Goal: Information Seeking & Learning: Compare options

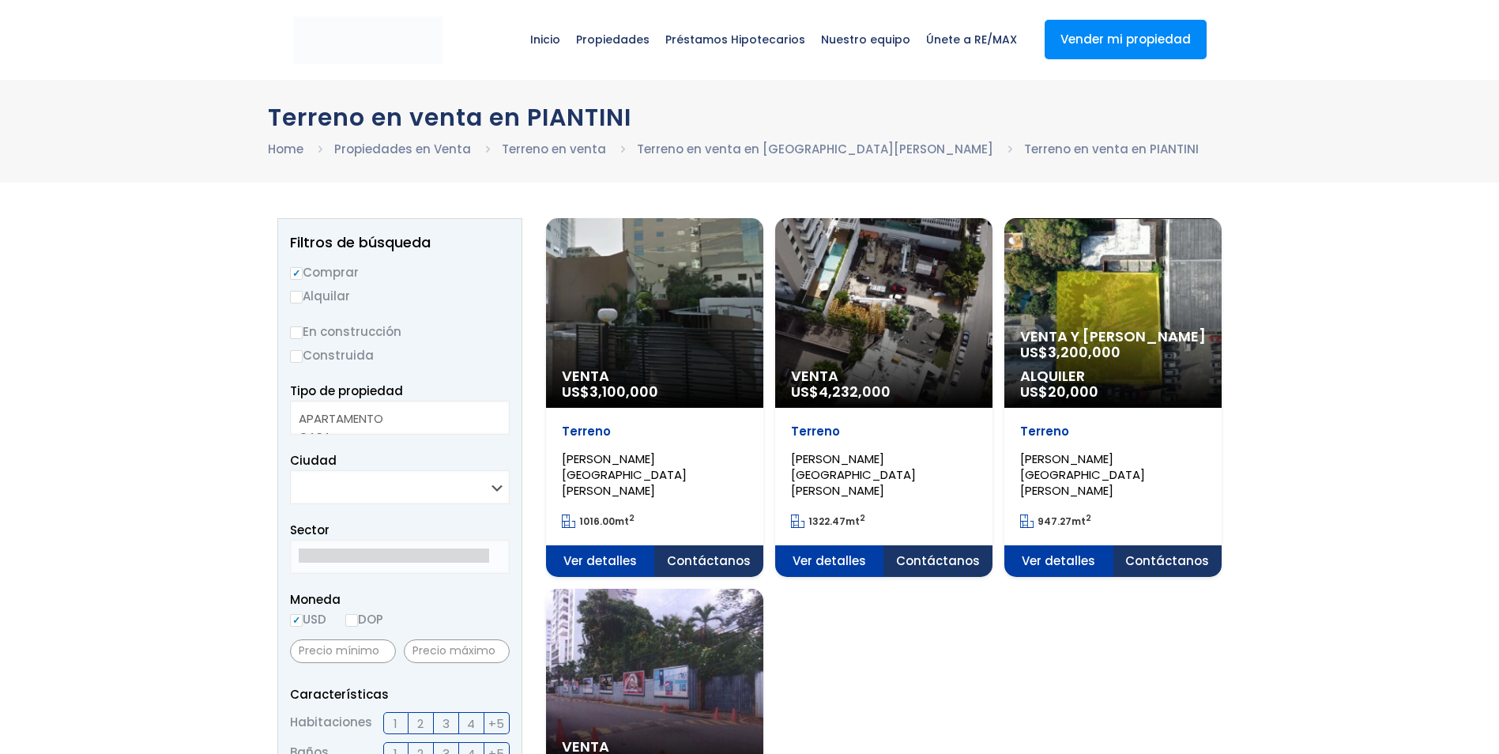
select select
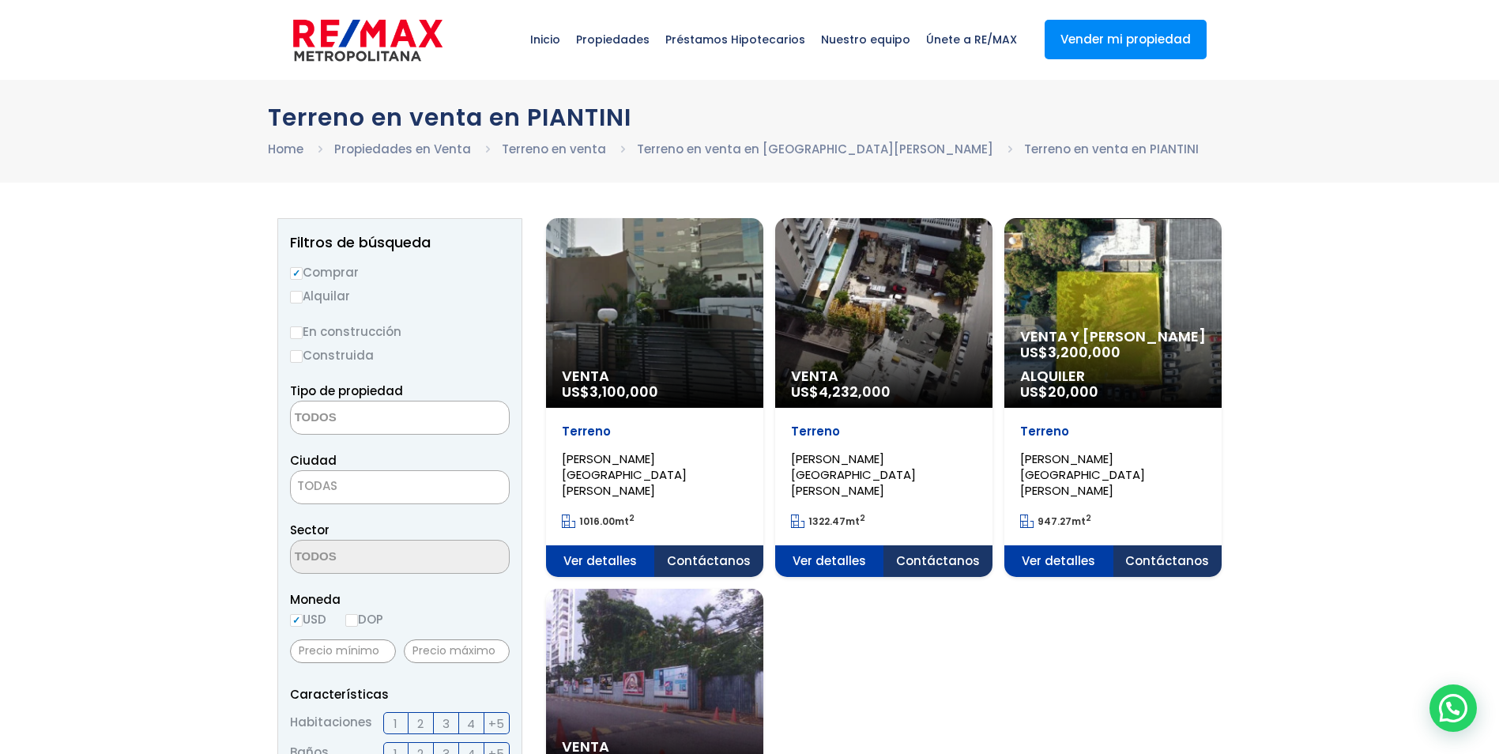
click at [613, 363] on div "Venta US$ 3,100,000" at bounding box center [654, 313] width 217 height 190
click at [748, 383] on span "Venta" at bounding box center [655, 376] width 186 height 16
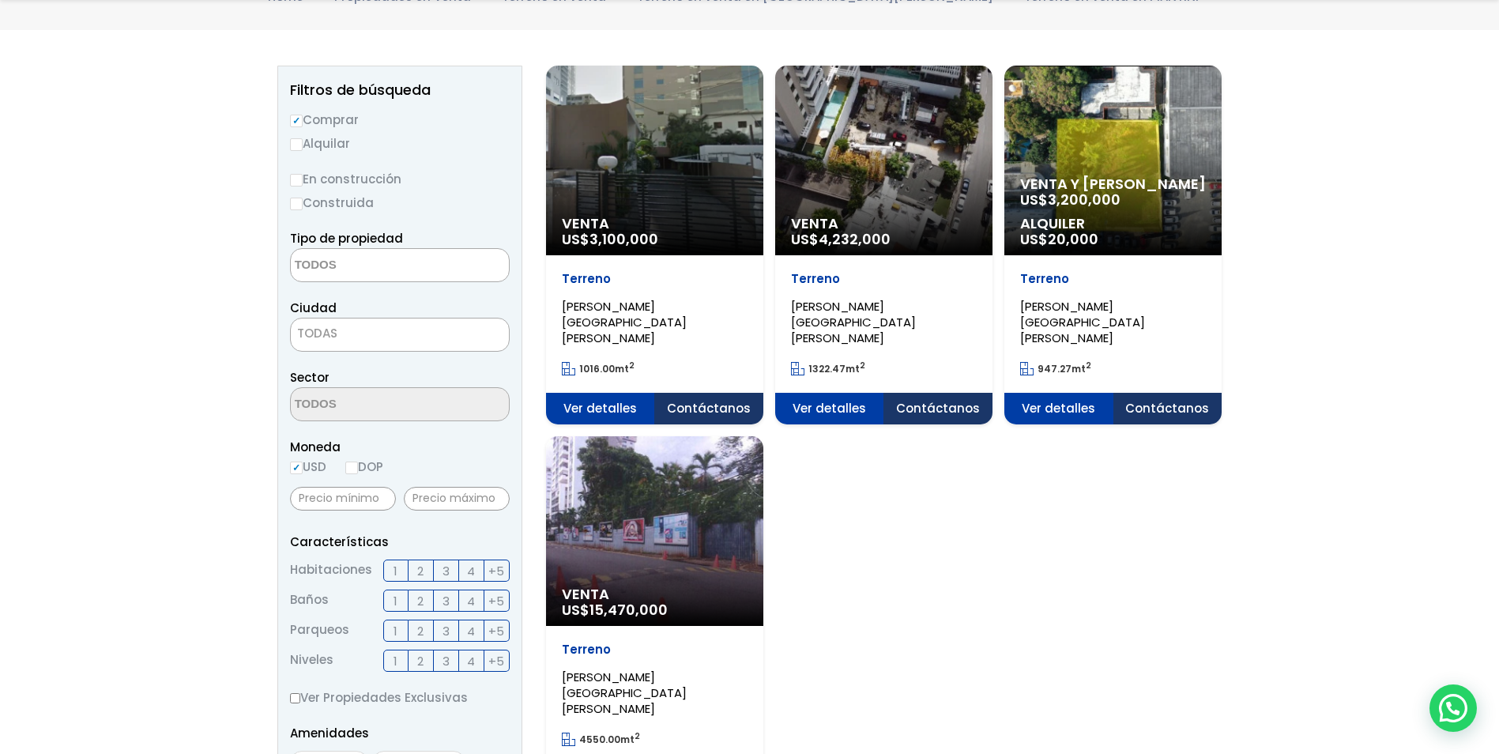
scroll to position [158, 0]
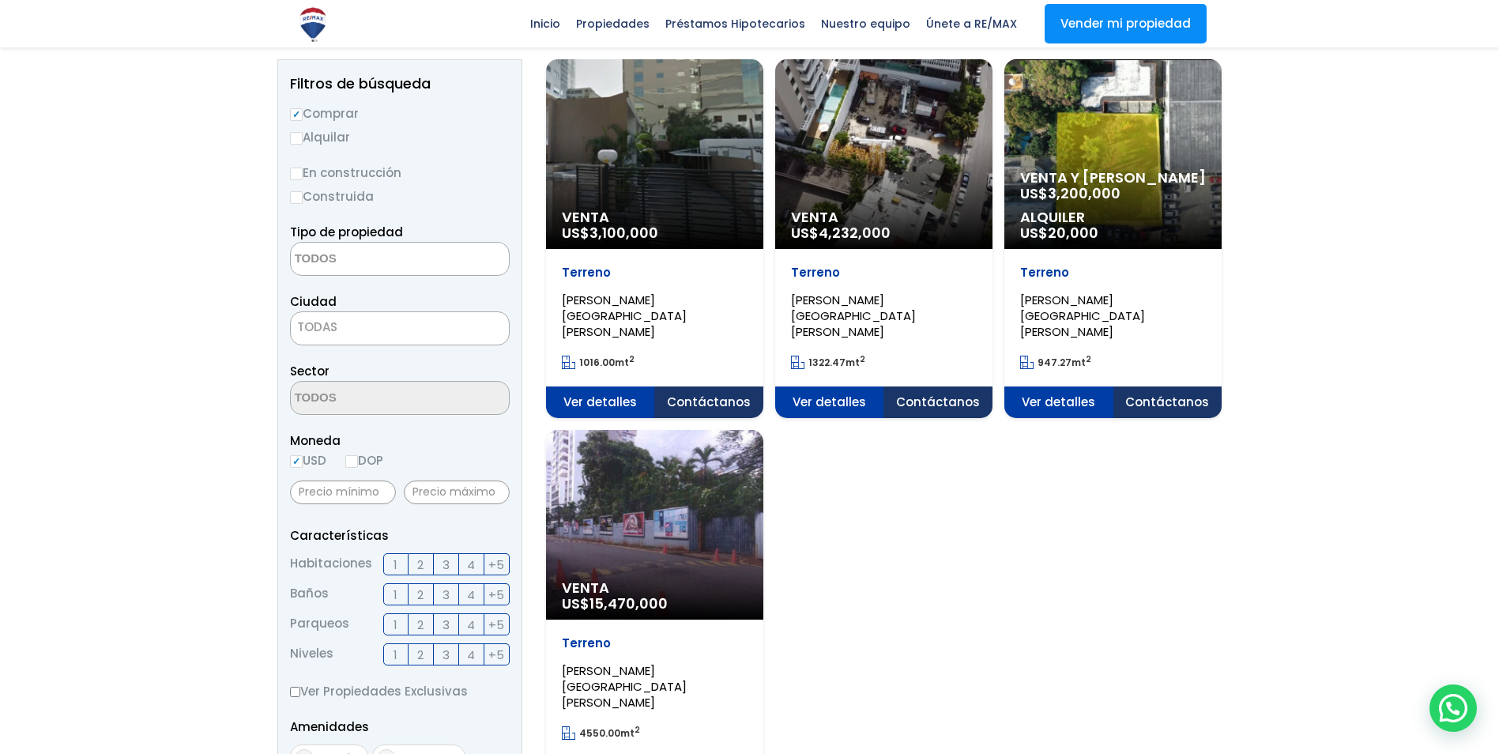
click at [714, 249] on div "Venta US$ 15,470,000" at bounding box center [654, 154] width 217 height 190
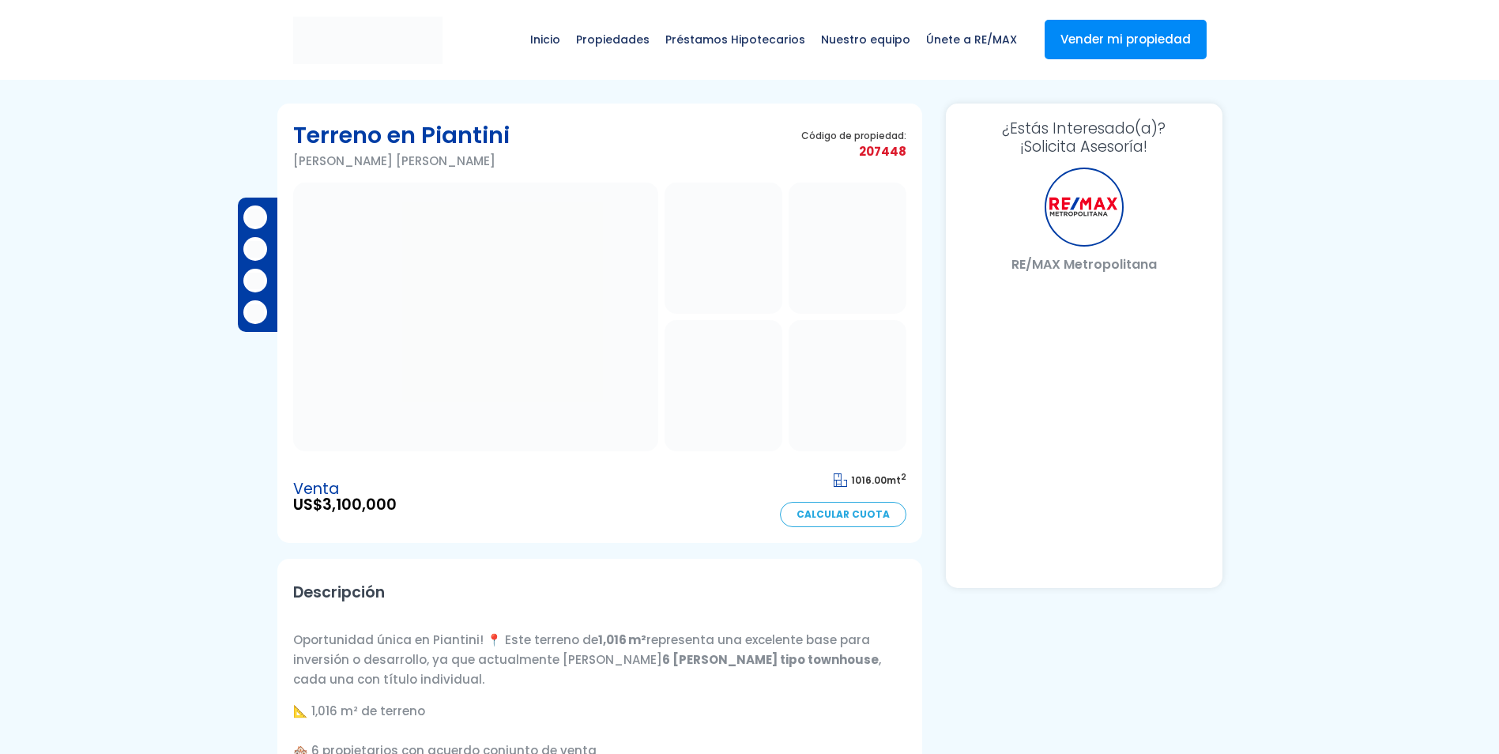
select select "DO"
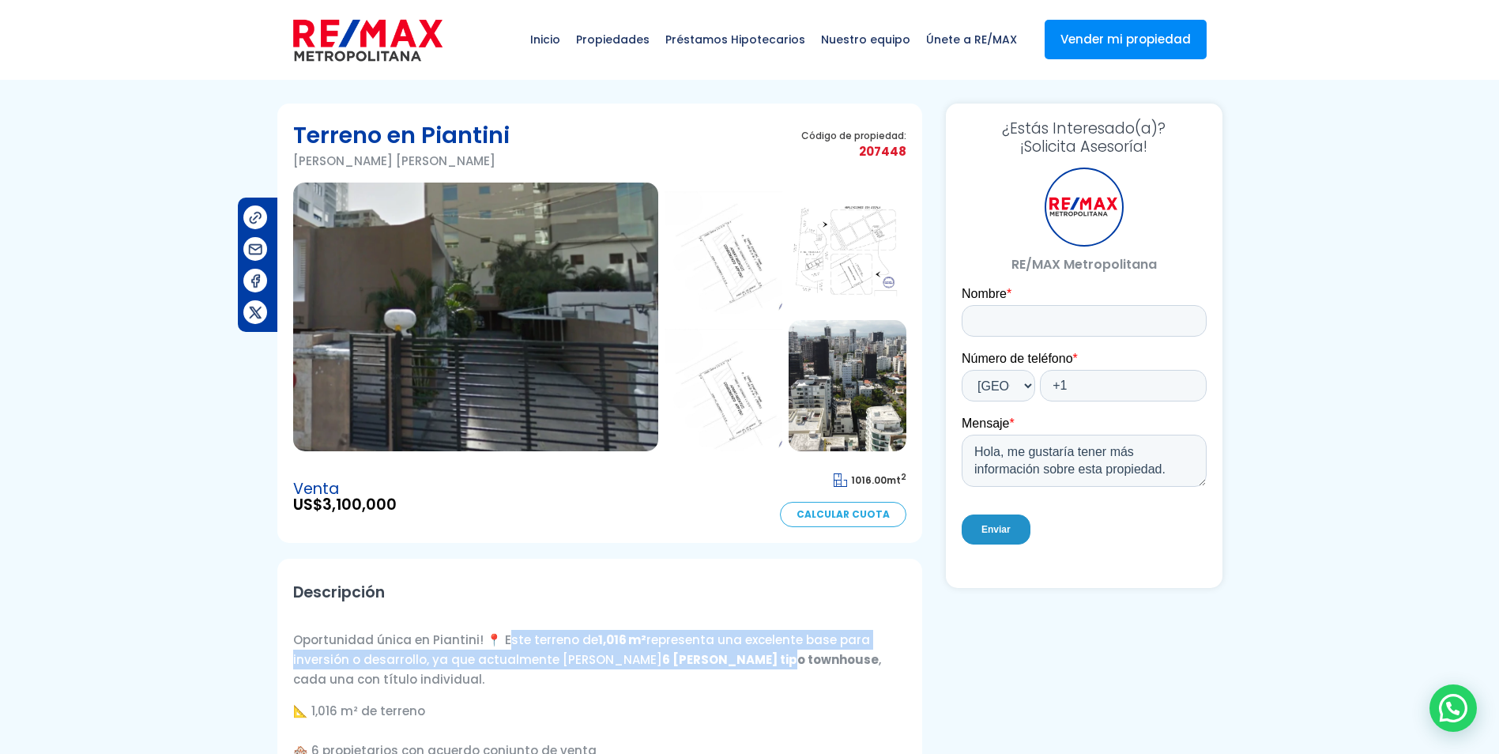
drag, startPoint x: 501, startPoint y: 634, endPoint x: 727, endPoint y: 654, distance: 226.9
click at [727, 654] on p "Oportunidad única en Piantini! 📍 Este terreno de 1,016 m² representa una excele…" at bounding box center [599, 659] width 613 height 59
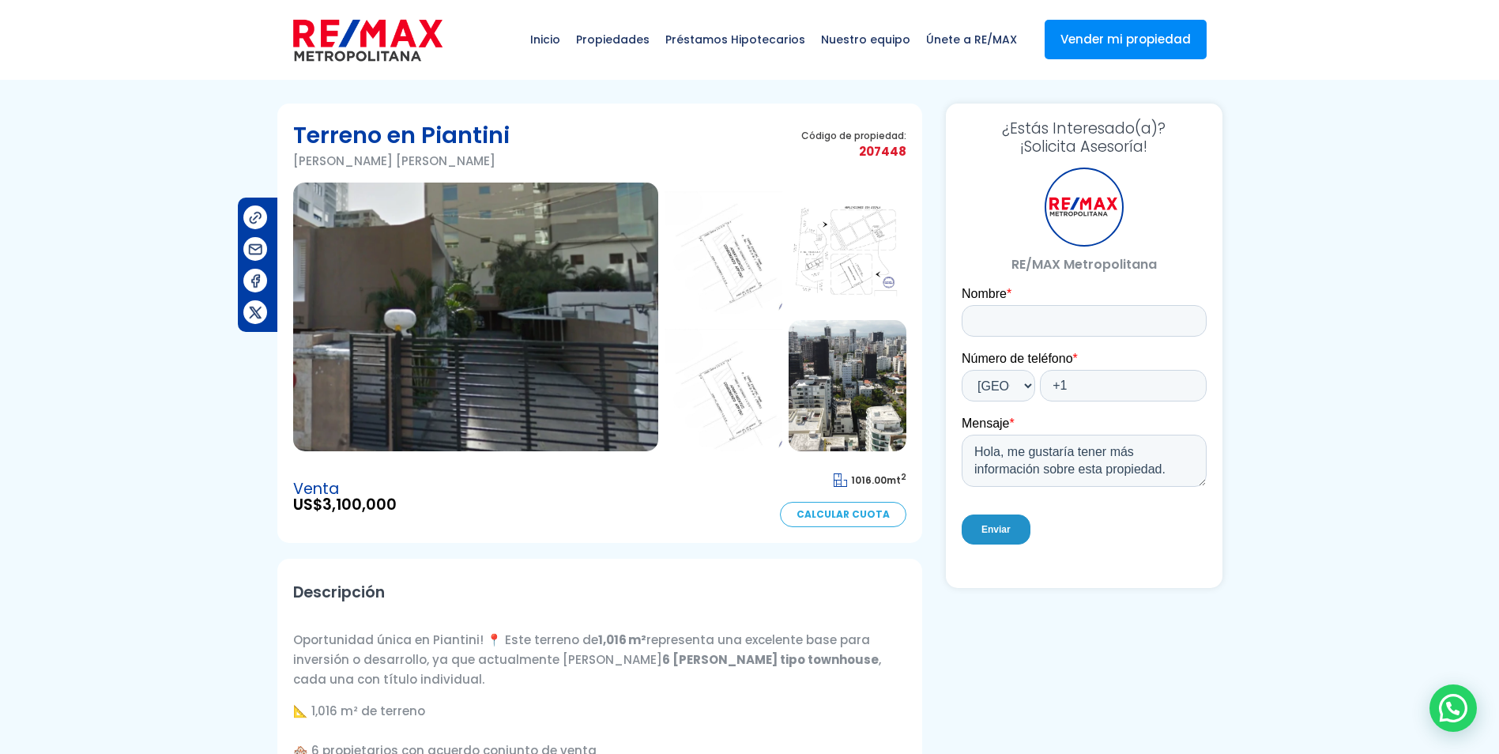
drag, startPoint x: 727, startPoint y: 654, endPoint x: 654, endPoint y: 677, distance: 77.0
click at [654, 677] on p "Oportunidad única en Piantini! 📍 Este terreno de 1,016 m² representa una excele…" at bounding box center [599, 659] width 613 height 59
drag, startPoint x: 559, startPoint y: 666, endPoint x: 671, endPoint y: 673, distance: 112.5
click at [671, 673] on p "Oportunidad única en Piantini! 📍 Este terreno de 1,016 m² representa una excele…" at bounding box center [599, 659] width 613 height 59
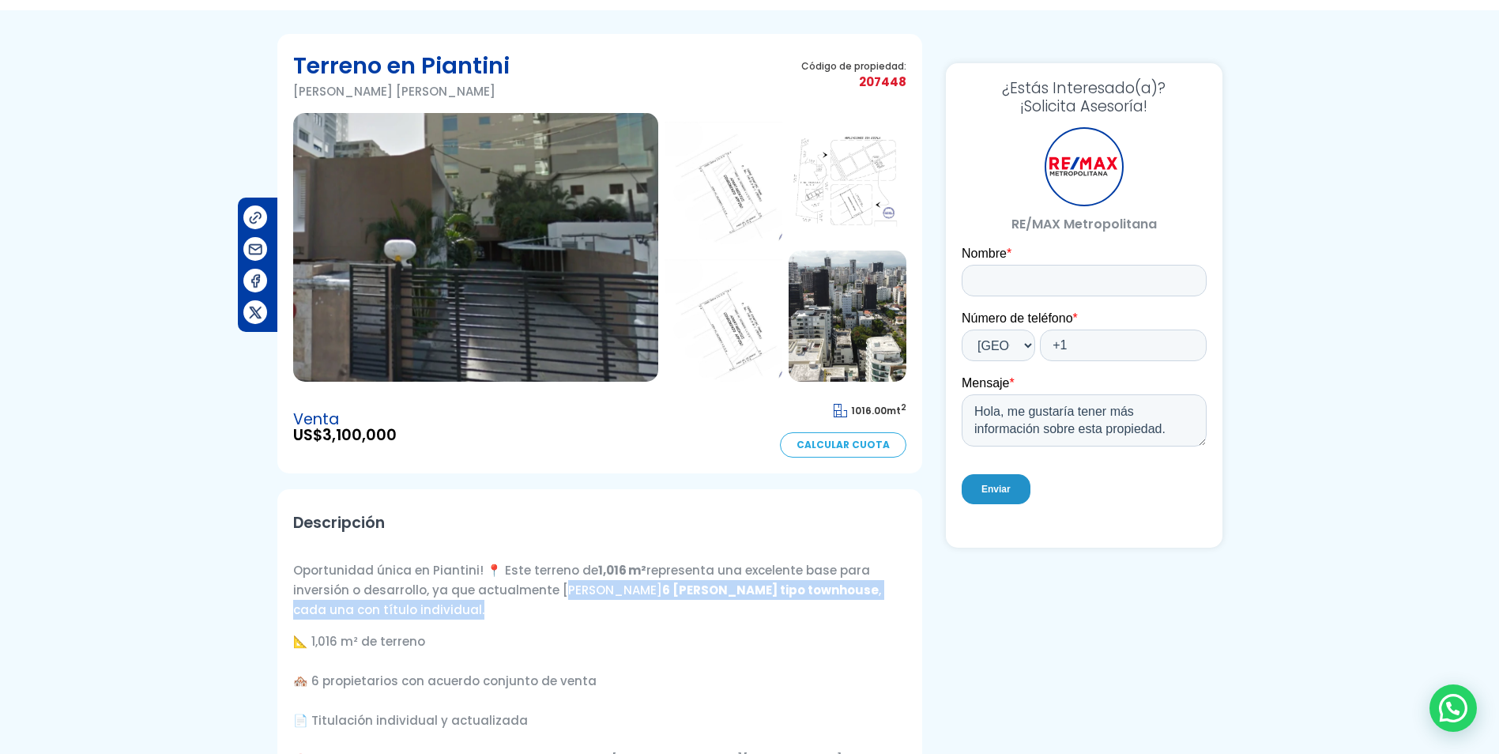
scroll to position [158, 0]
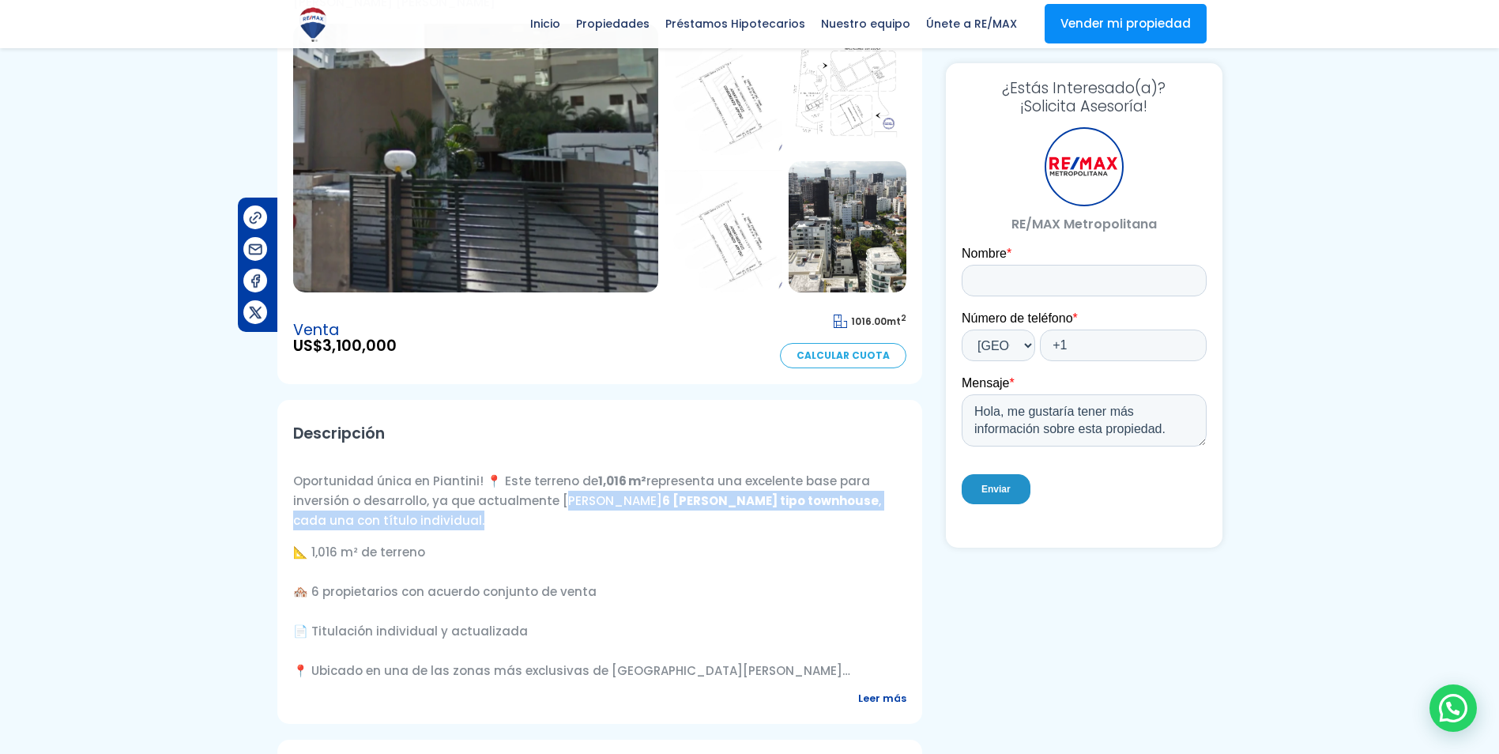
drag, startPoint x: 397, startPoint y: 592, endPoint x: 591, endPoint y: 595, distance: 194.5
click at [591, 595] on p "📐 1,016 m² de terreno 🏘️ 6 propietarios con acuerdo conjunto de venta 📄 Titulac…" at bounding box center [599, 611] width 613 height 138
click at [682, 585] on p "📐 1,016 m² de terreno 🏘️ 6 propietarios con acuerdo conjunto de venta 📄 Titulac…" at bounding box center [599, 611] width 613 height 138
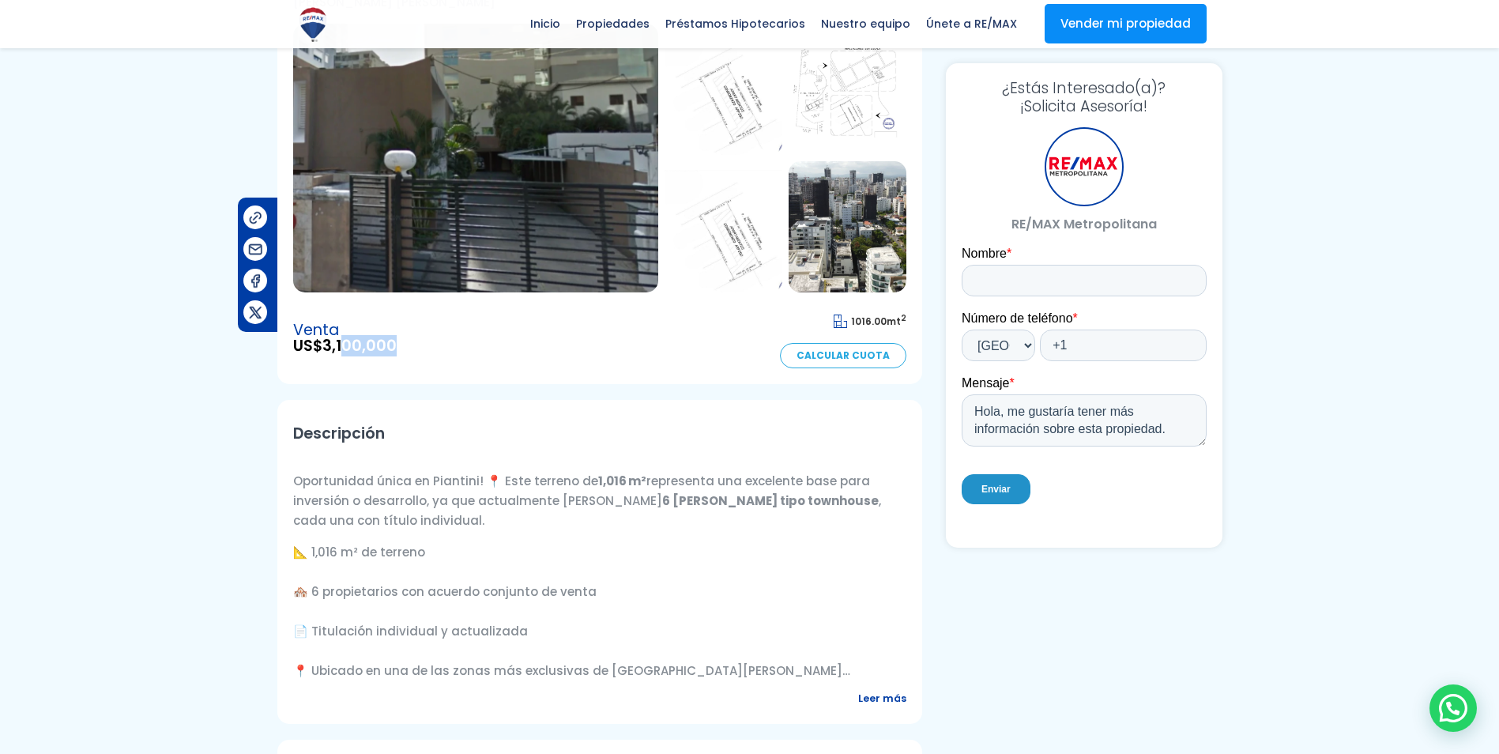
drag, startPoint x: 349, startPoint y: 347, endPoint x: 445, endPoint y: 359, distance: 97.2
click at [445, 359] on div "Venta US$ 3,100,000 1016.00 mt 2 Calcular Cuota" at bounding box center [599, 338] width 613 height 60
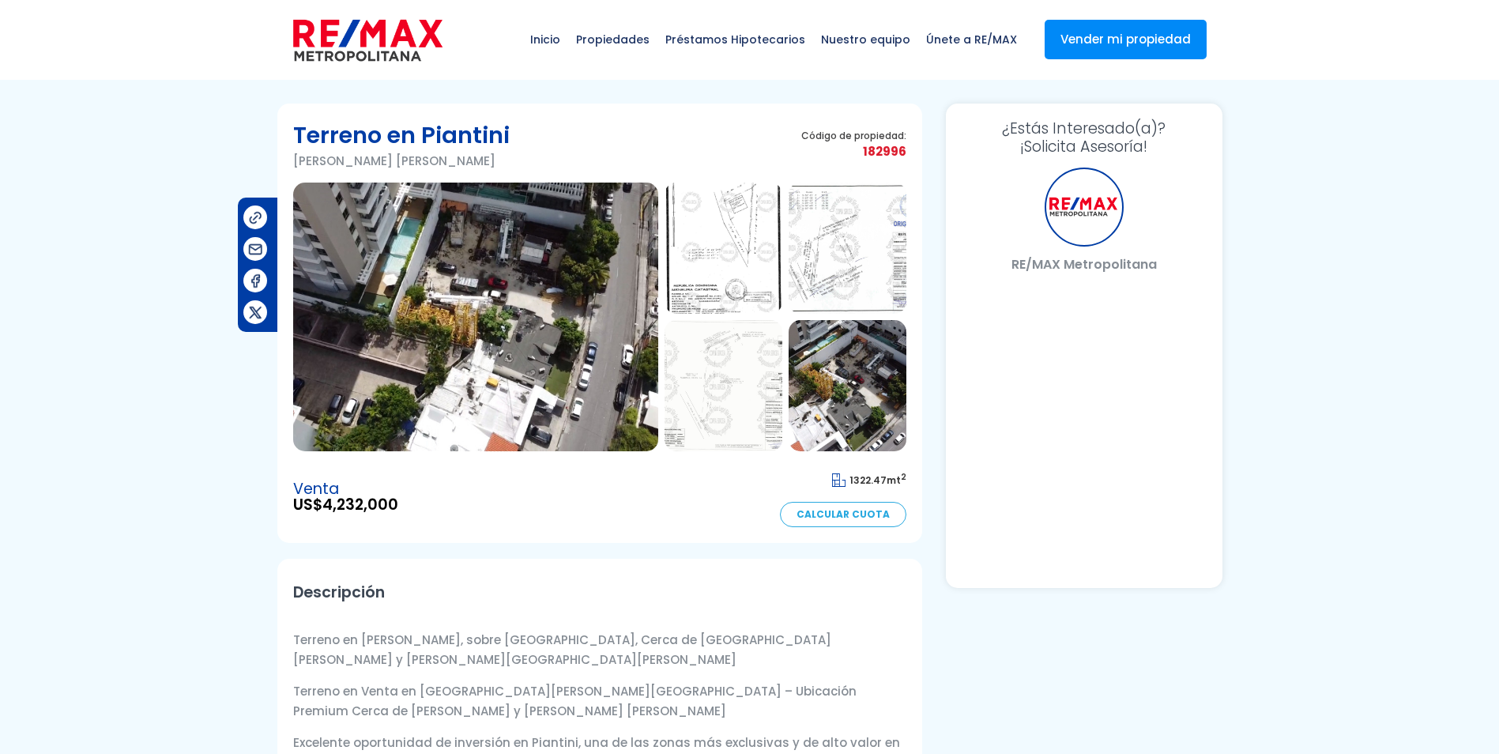
select select "DO"
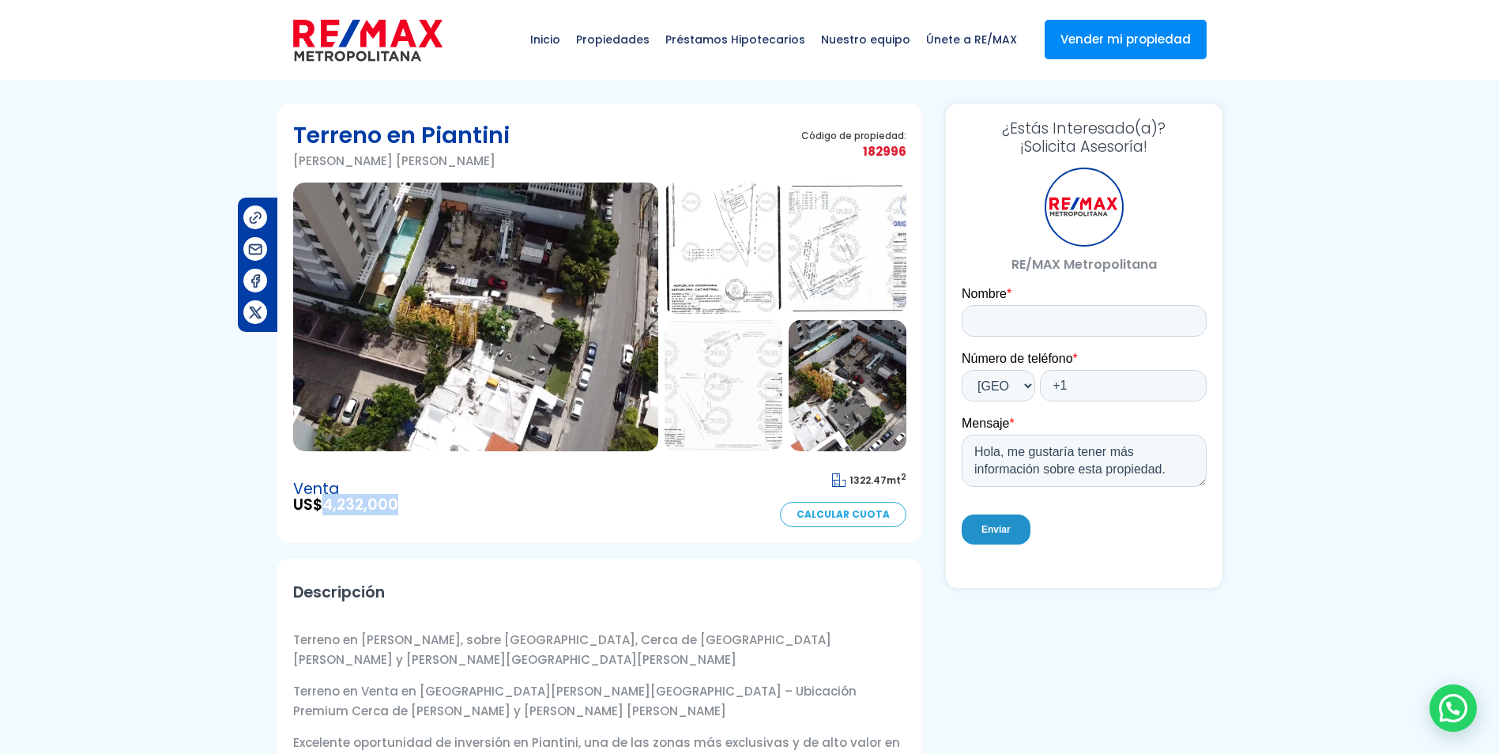
drag, startPoint x: 326, startPoint y: 502, endPoint x: 419, endPoint y: 511, distance: 93.0
click at [419, 511] on div "Venta US$ 4,232,000 1322.47 mt 2 Calcular Cuota" at bounding box center [599, 497] width 613 height 60
drag, startPoint x: 419, startPoint y: 511, endPoint x: 394, endPoint y: 504, distance: 26.3
copy span "4,232,000"
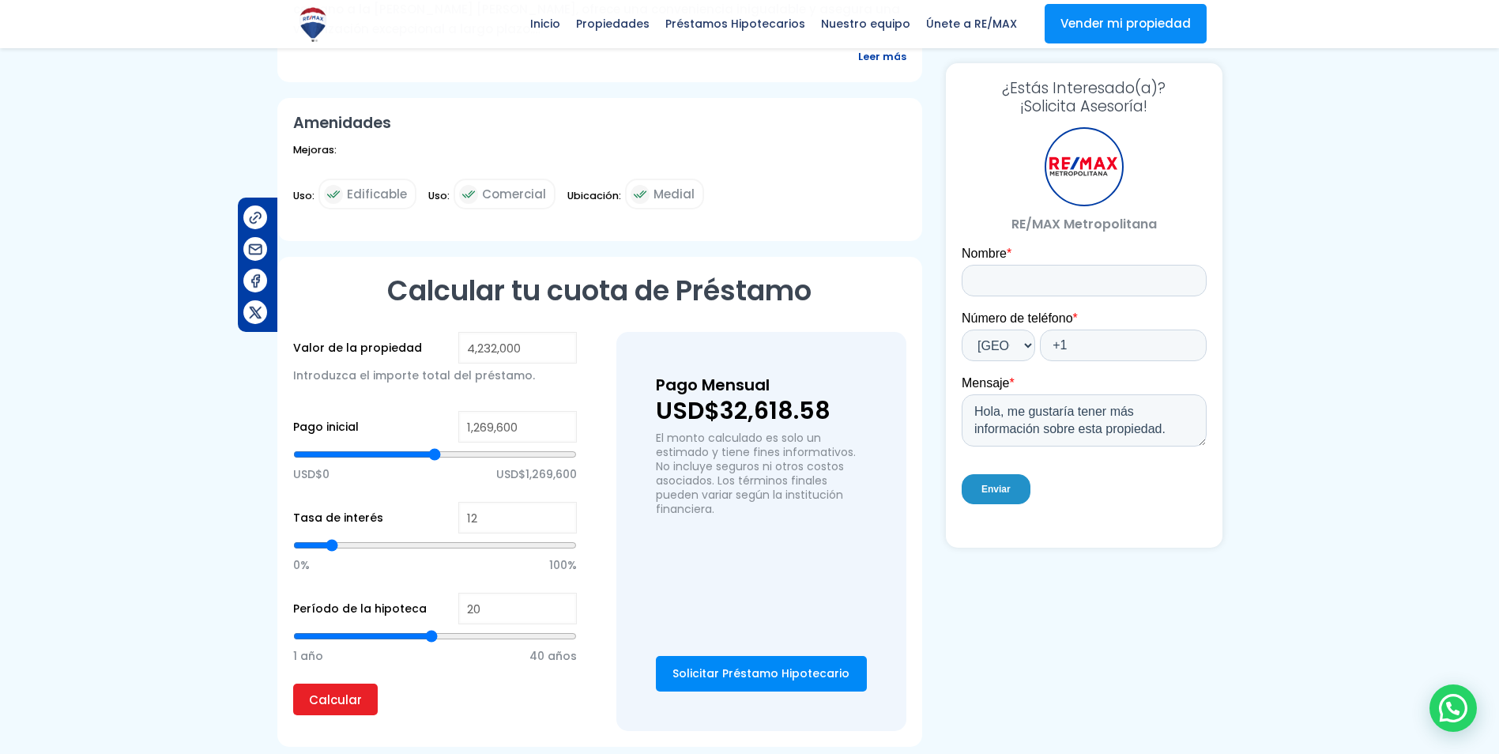
scroll to position [869, 0]
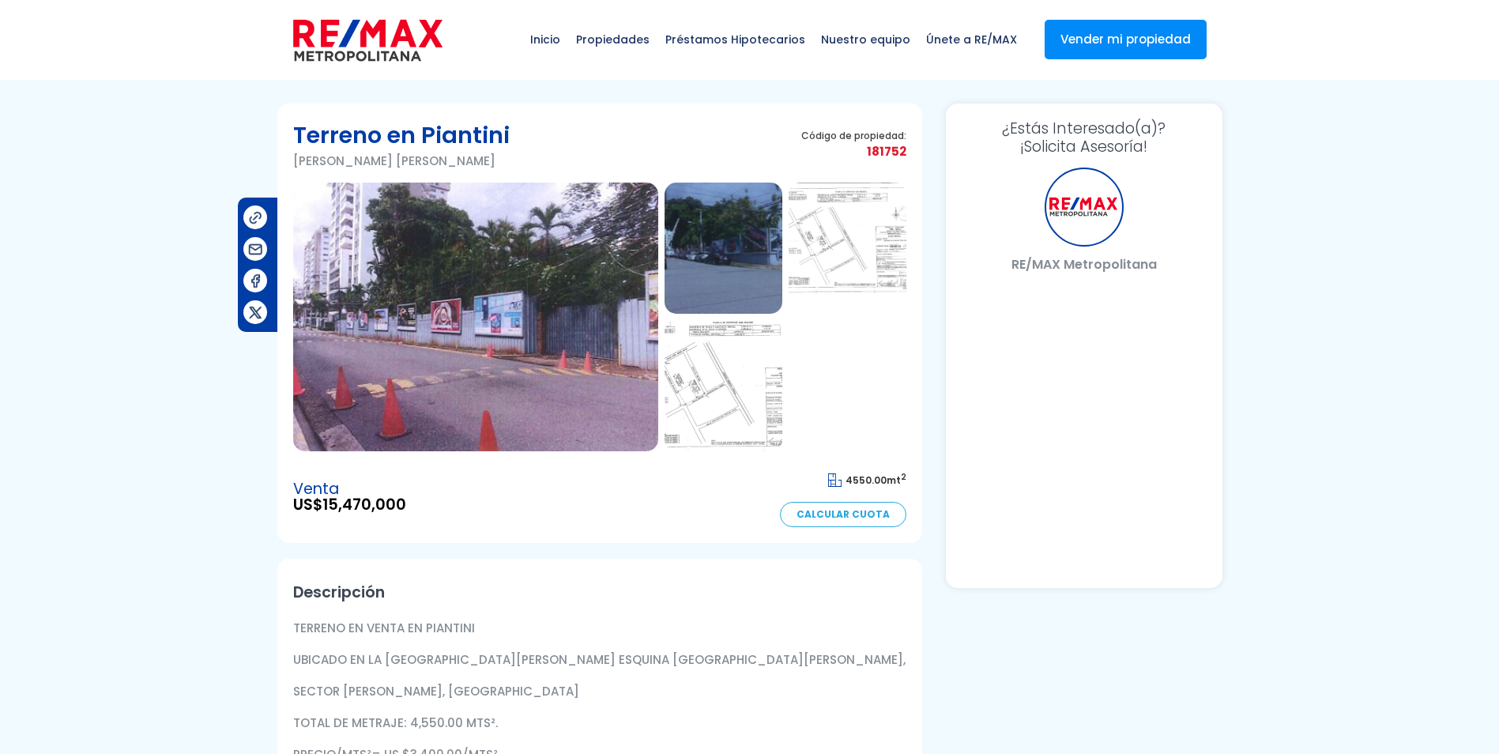
select select "DO"
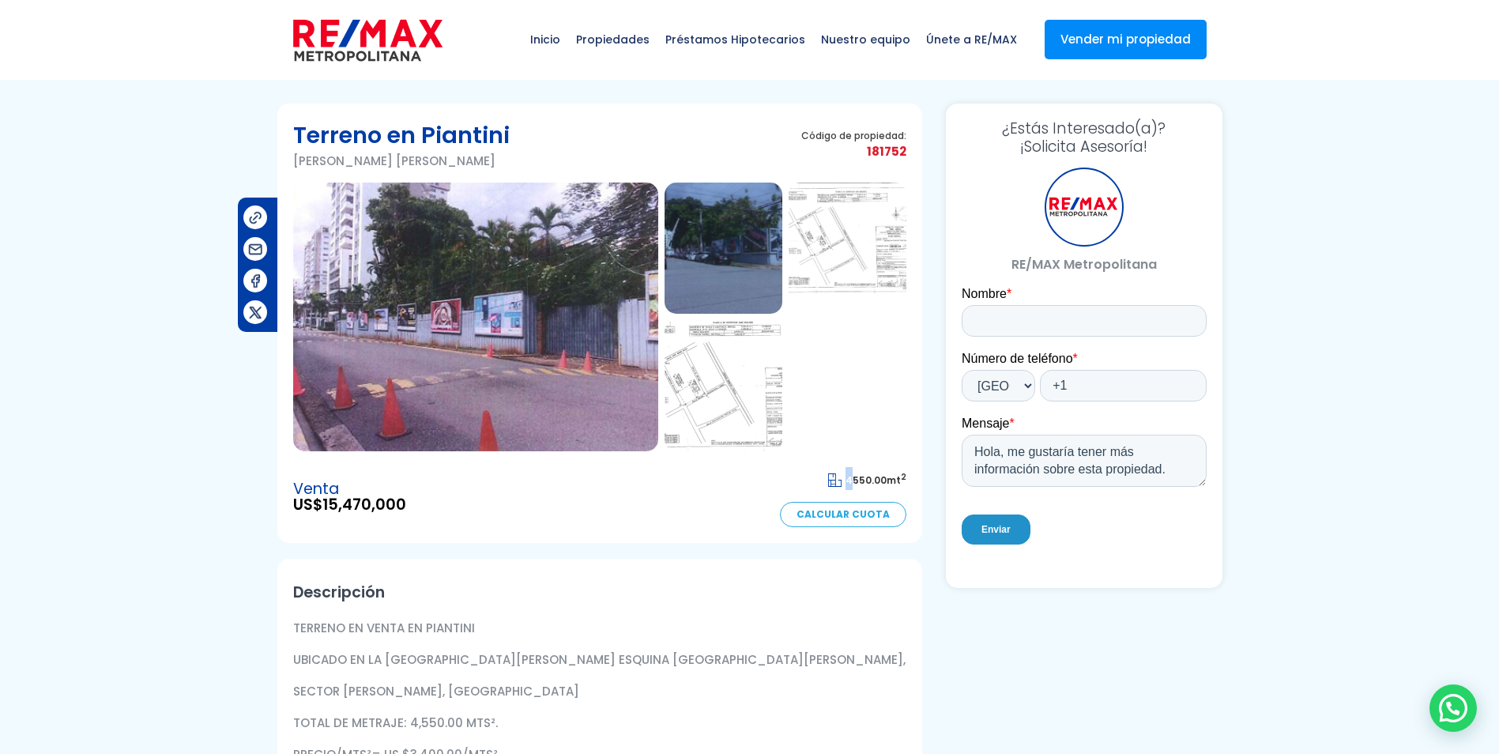
click at [851, 483] on span "4550.00" at bounding box center [866, 479] width 41 height 13
drag, startPoint x: 851, startPoint y: 483, endPoint x: 370, endPoint y: 524, distance: 482.3
click at [408, 537] on section "Terreno en Piantini Piantini, Santo Domingo De Guzmán Código de propiedad: 1817…" at bounding box center [599, 323] width 645 height 439
click at [323, 503] on span "US$ 15,470,000" at bounding box center [349, 505] width 113 height 16
drag, startPoint x: 329, startPoint y: 499, endPoint x: 430, endPoint y: 502, distance: 101.2
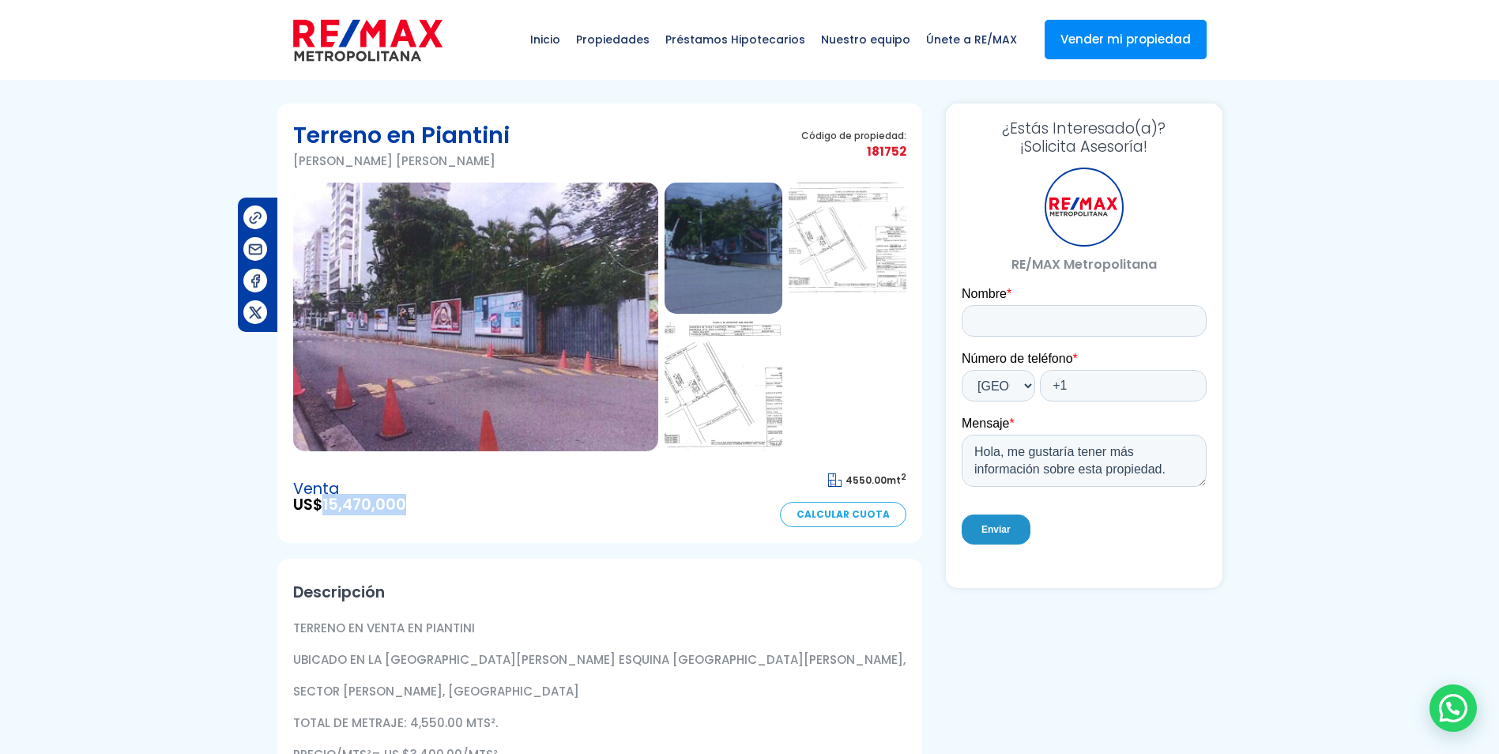
click at [430, 502] on div "Venta US$ 15,470,000 4550.00 mt 2 Calcular Cuota" at bounding box center [599, 497] width 613 height 60
drag, startPoint x: 430, startPoint y: 502, endPoint x: 398, endPoint y: 504, distance: 32.5
copy span "15,470,000"
